Goal: Task Accomplishment & Management: Use online tool/utility

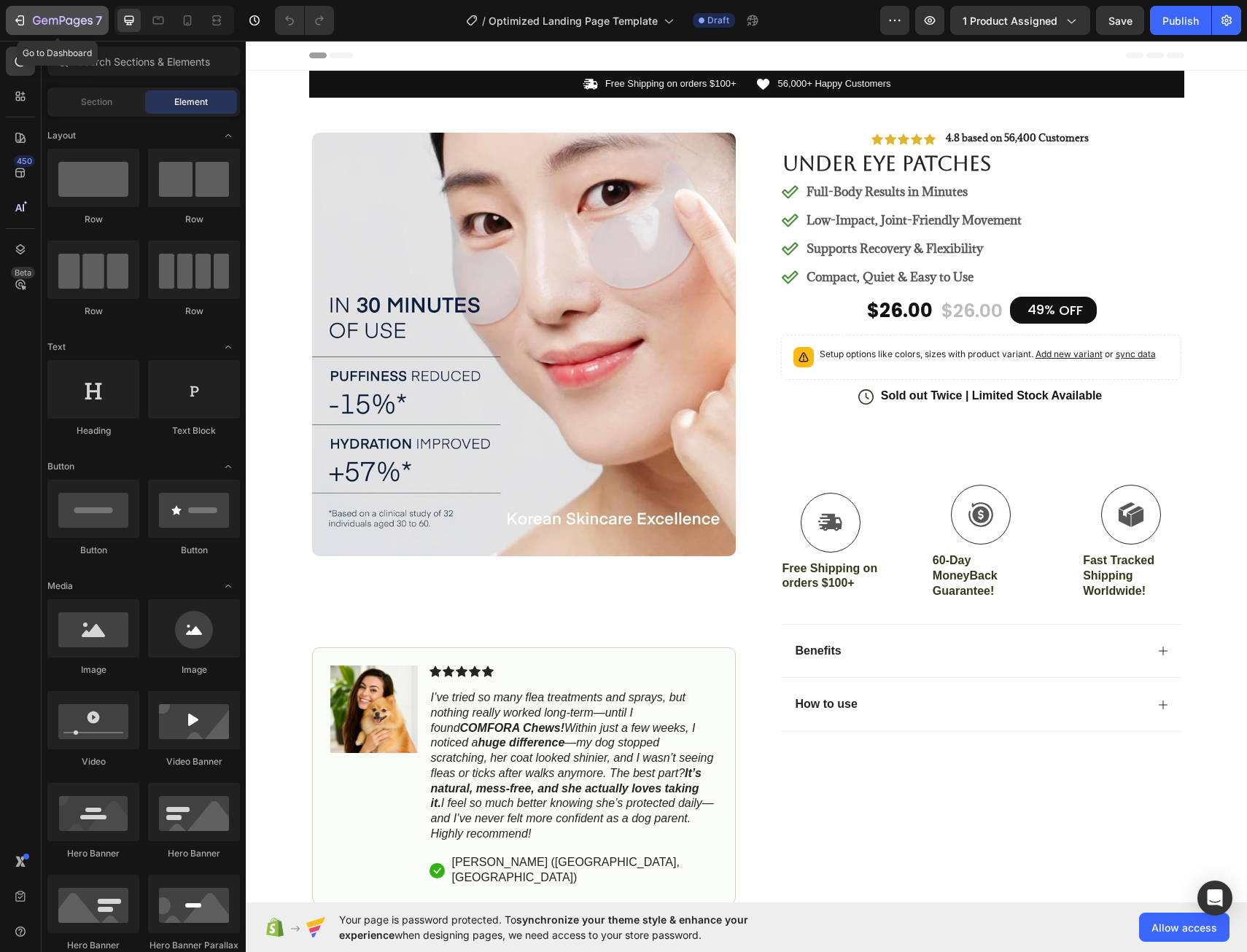
click at [17, 16] on icon "button" at bounding box center [19, 20] width 14 height 14
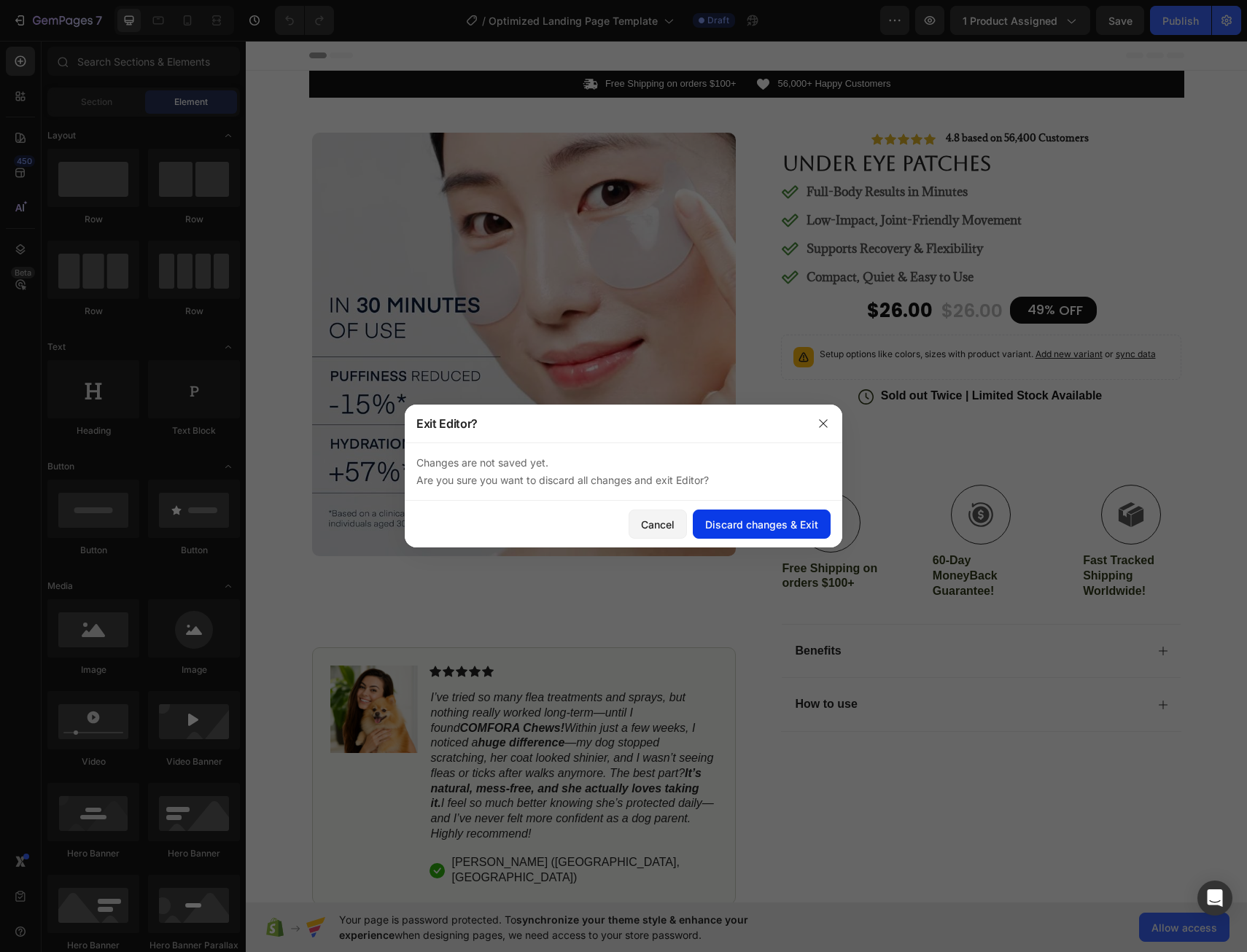
click at [731, 520] on div "Discard changes & Exit" at bounding box center [761, 524] width 113 height 15
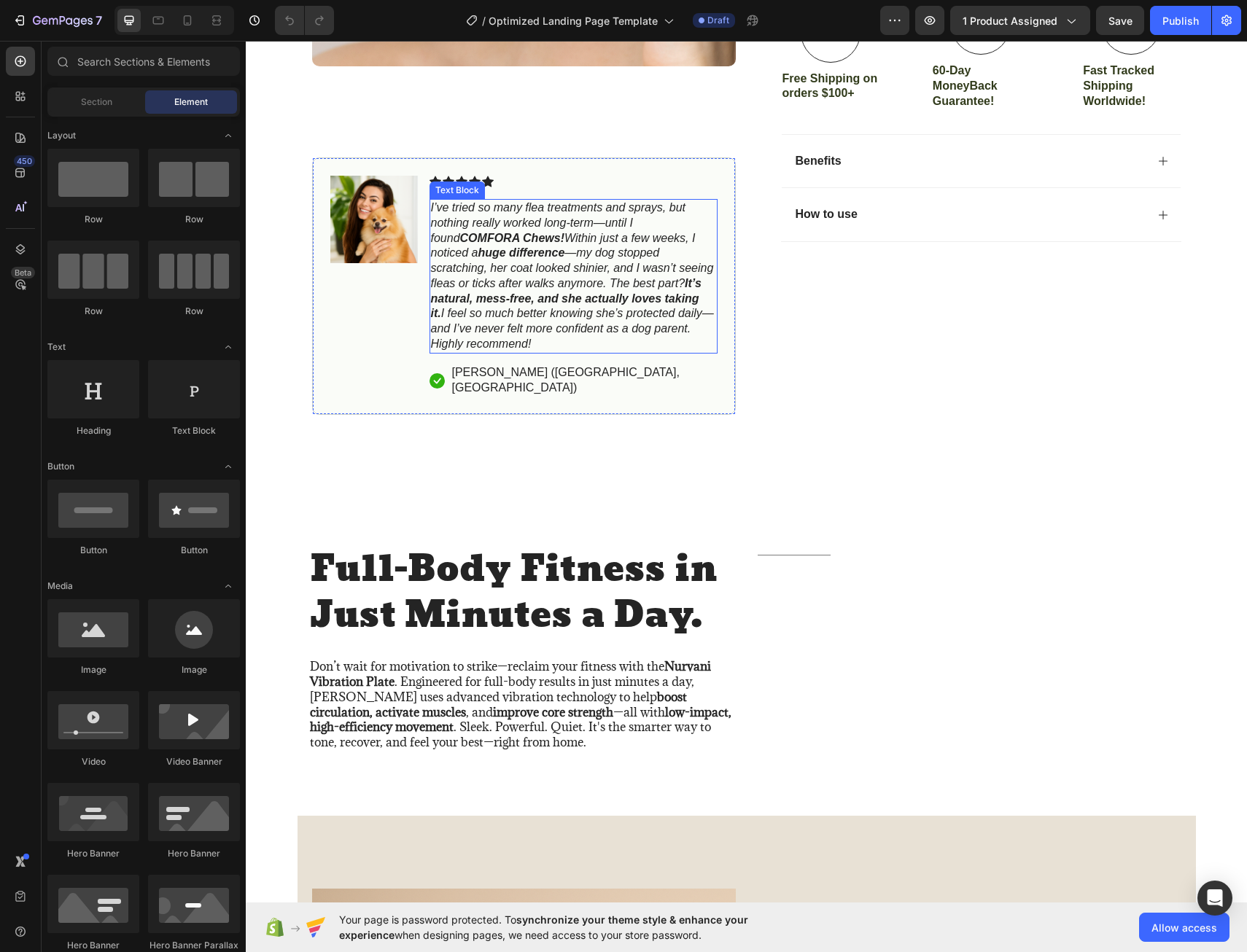
scroll to position [510, 0]
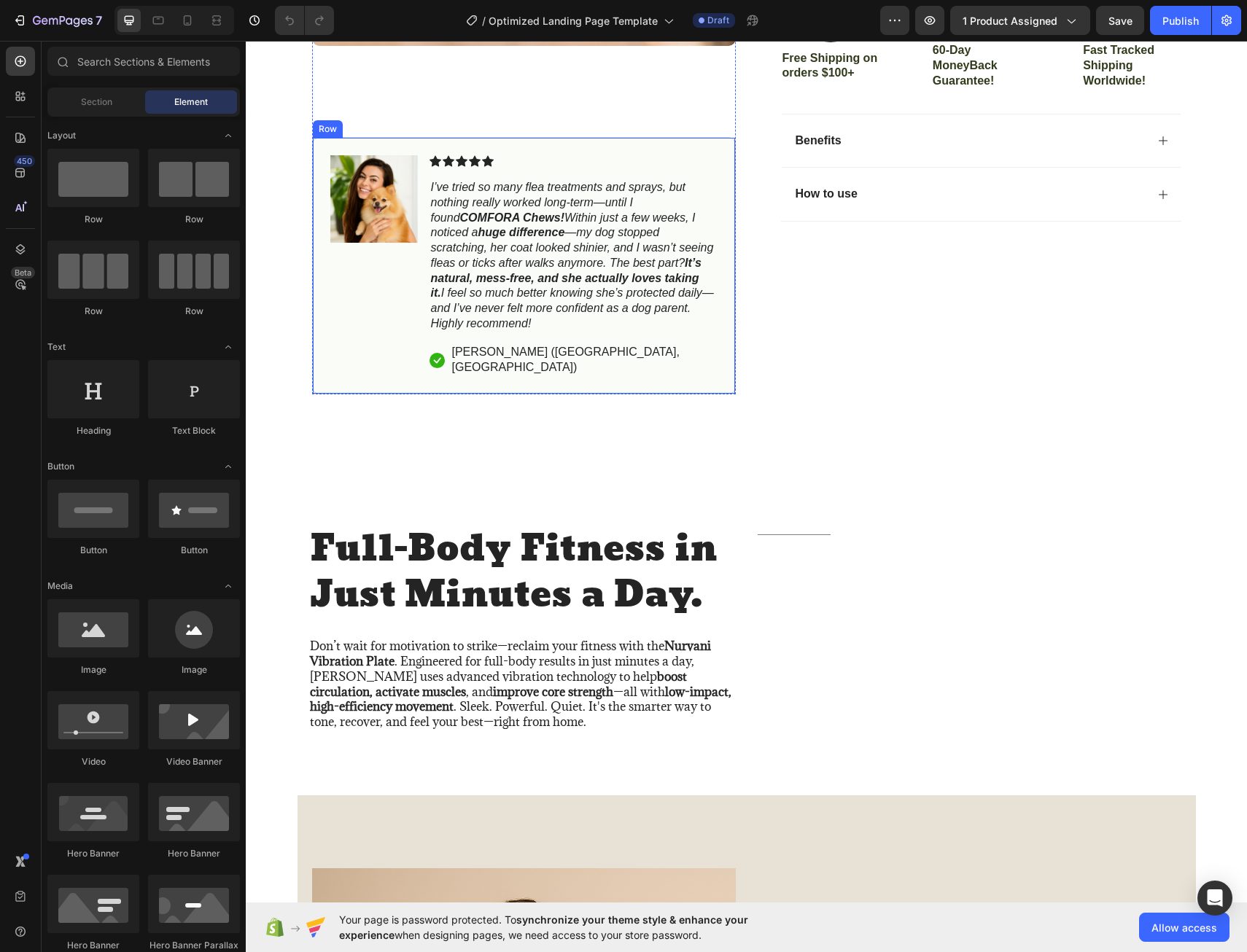
click at [530, 150] on div "Image Icon Icon Icon Icon Icon Icon List I’ve tried so many flea treatments and…" at bounding box center [524, 266] width 424 height 258
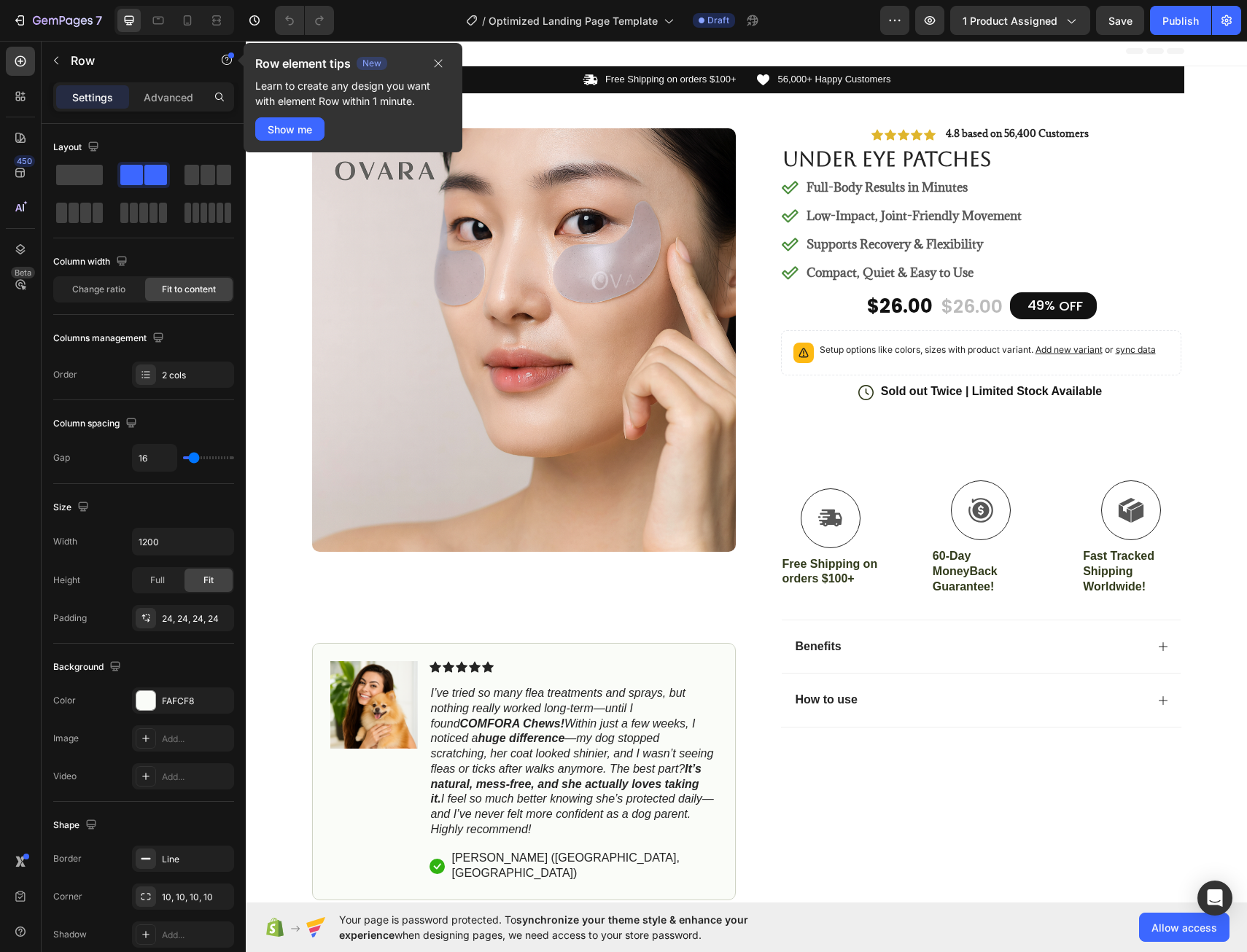
scroll to position [0, 0]
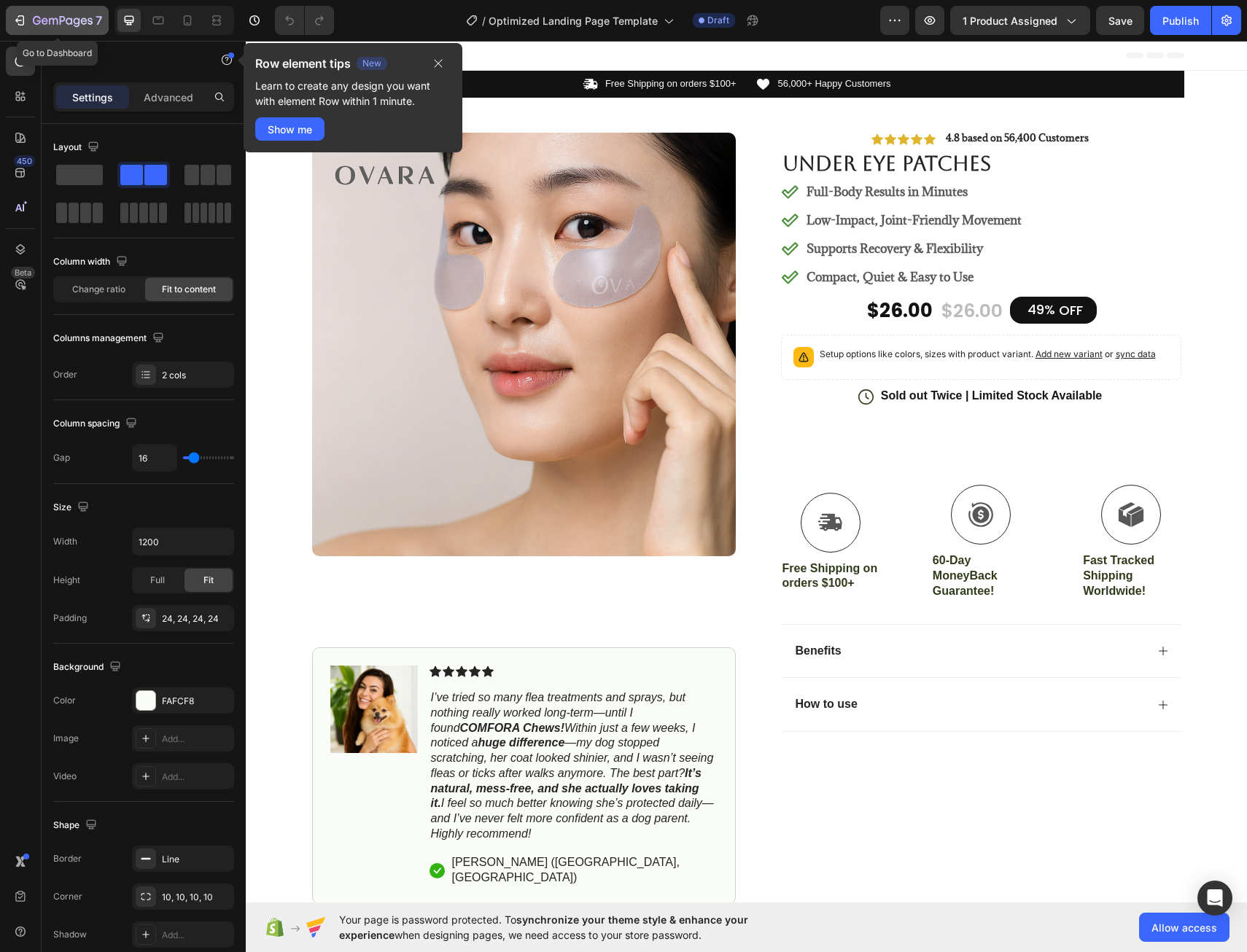
click at [15, 18] on icon "button" at bounding box center [19, 20] width 14 height 14
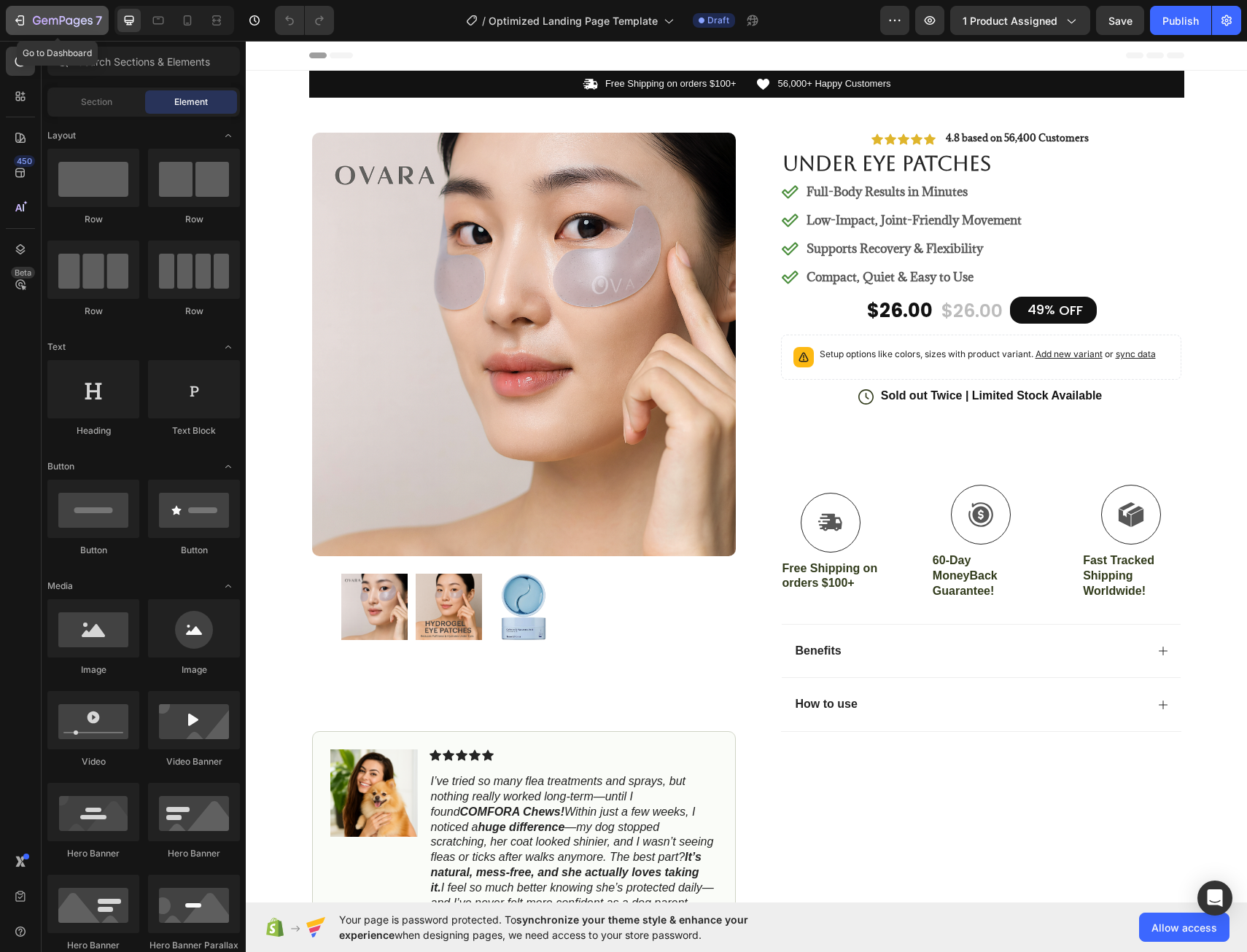
click at [15, 15] on icon "button" at bounding box center [19, 20] width 14 height 14
